Goal: Transaction & Acquisition: Subscribe to service/newsletter

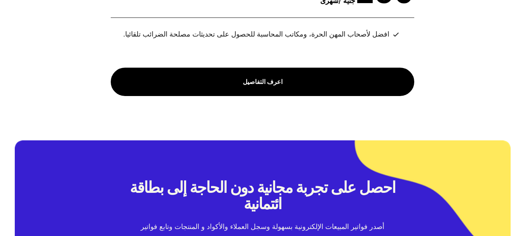
scroll to position [2954, 0]
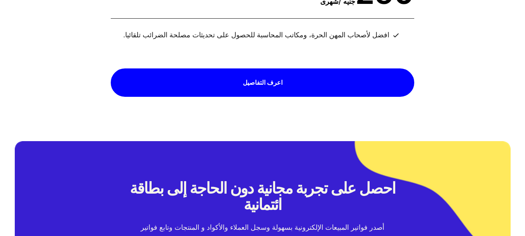
click at [262, 89] on span "اعرف التفاصيل" at bounding box center [263, 82] width 40 height 14
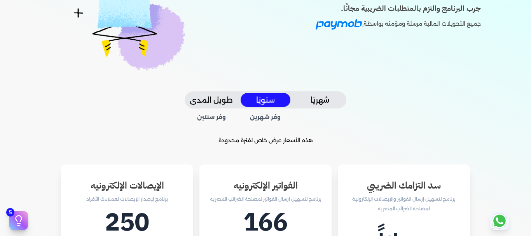
scroll to position [117, 0]
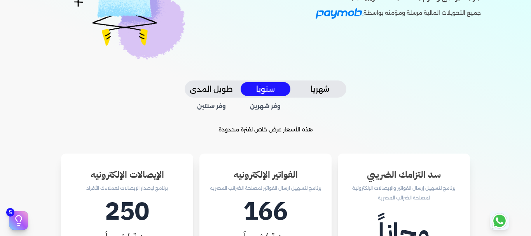
click at [331, 87] on button "شهريًا" at bounding box center [320, 89] width 50 height 14
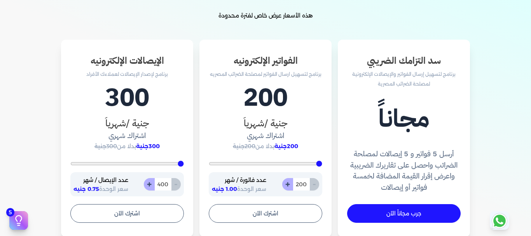
scroll to position [233, 0]
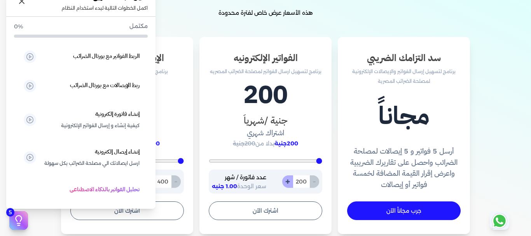
click at [23, 220] on icon at bounding box center [19, 221] width 12 height 12
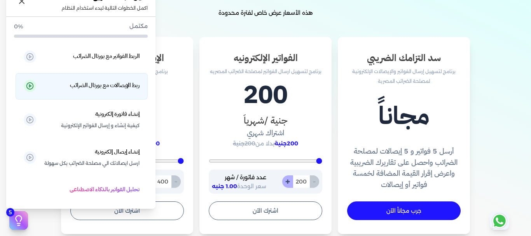
click at [89, 84] on h5 "ربط الإيصالات مع بورتال الضرائب" at bounding box center [105, 85] width 70 height 10
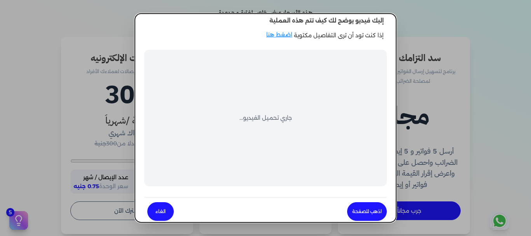
scroll to position [0, 0]
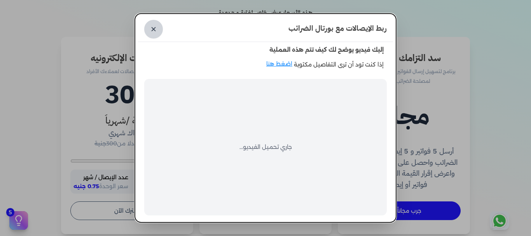
click at [159, 30] on link "✕" at bounding box center [153, 29] width 19 height 19
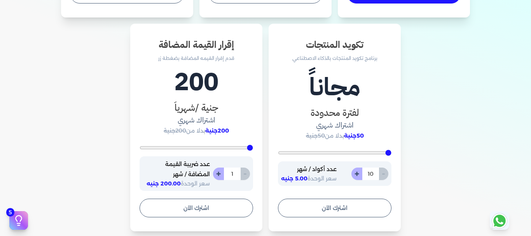
scroll to position [466, 0]
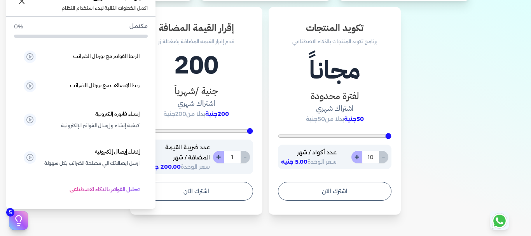
click at [18, 220] on icon at bounding box center [19, 221] width 12 height 12
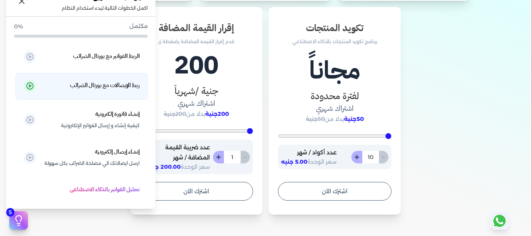
click at [106, 83] on h5 "ربط الإيصالات مع بورتال الضرائب" at bounding box center [105, 85] width 70 height 10
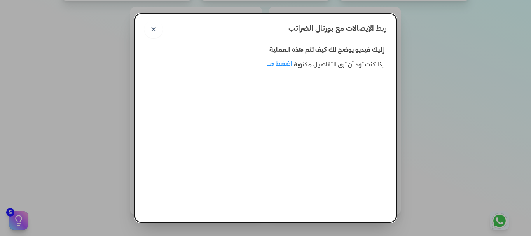
click at [106, 83] on dialog "ربط الإيصالات مع بورتال الضرائب ✕ إليك فيديو يوضح لك كيف تتم هذه العملية إذا كن…" at bounding box center [265, 118] width 531 height 236
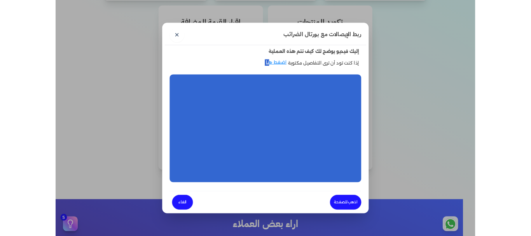
scroll to position [0, 0]
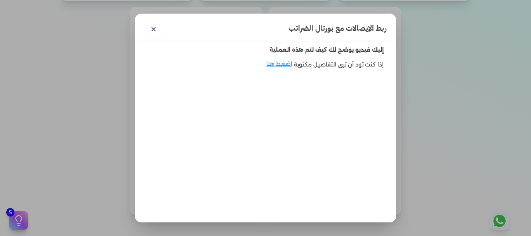
click at [201, 58] on p "إليك فيديو يوضح لك كيف تتم هذه العملية" at bounding box center [265, 50] width 243 height 16
click at [157, 27] on link "✕" at bounding box center [153, 29] width 19 height 19
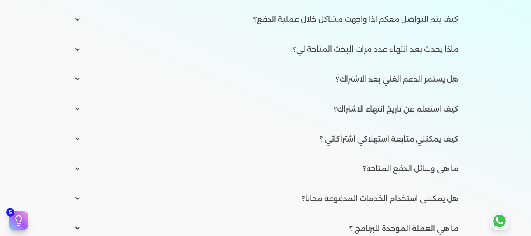
scroll to position [1316, 0]
